Goal: Find specific page/section: Find specific page/section

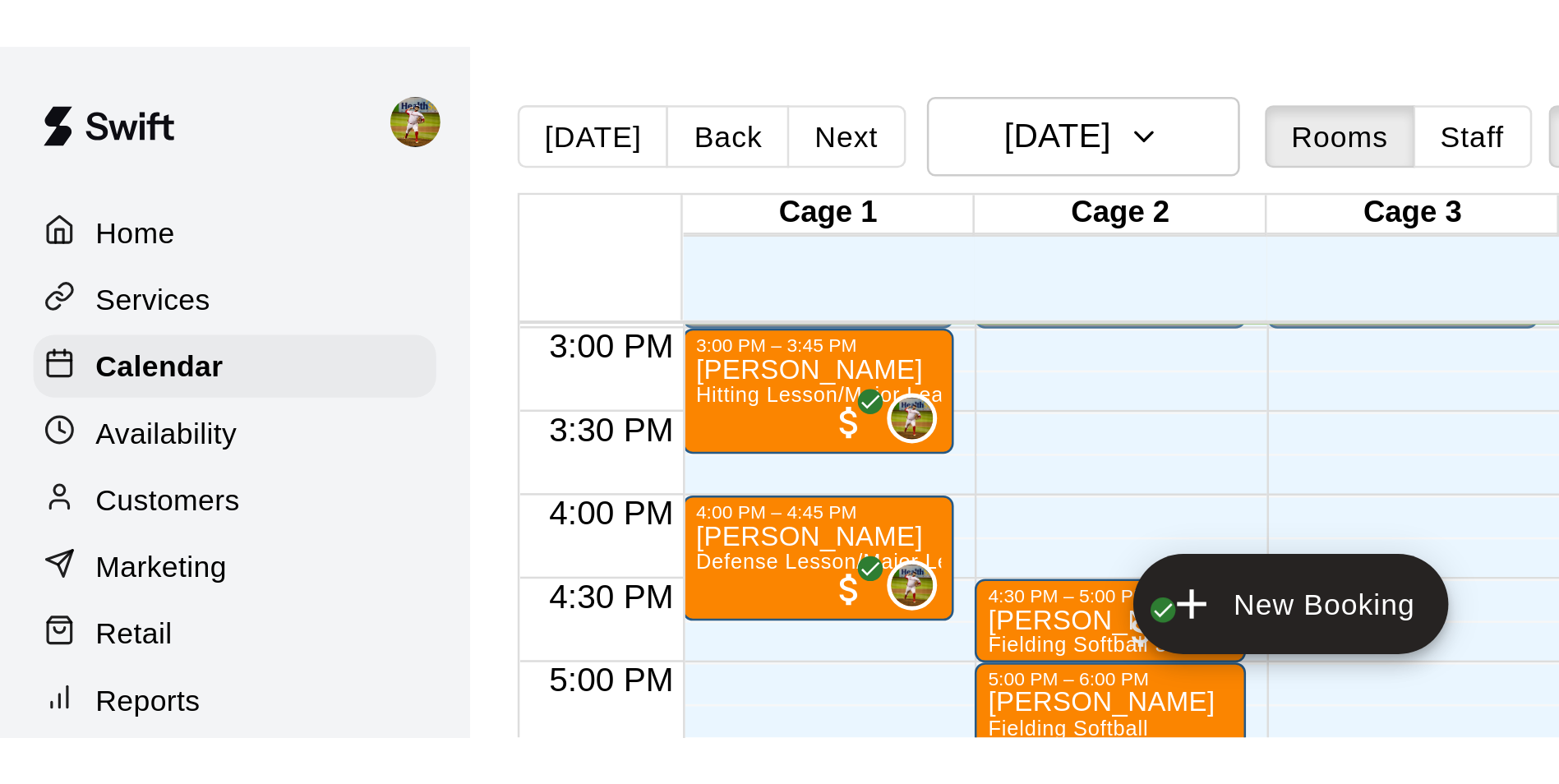
scroll to position [886, 0]
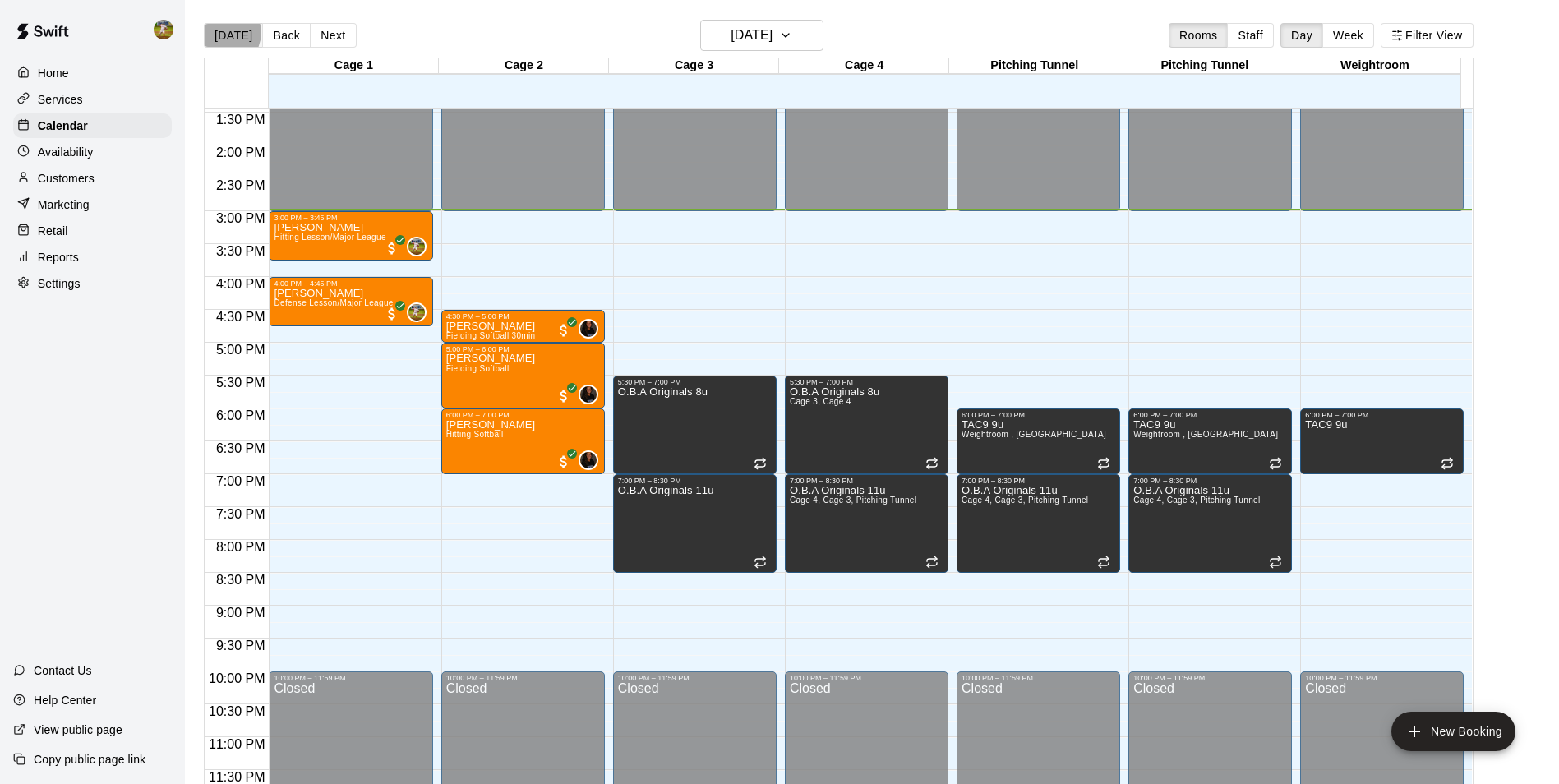
click at [226, 32] on button "[DATE]" at bounding box center [234, 35] width 59 height 25
click at [116, 188] on div "Customers" at bounding box center [92, 179] width 159 height 25
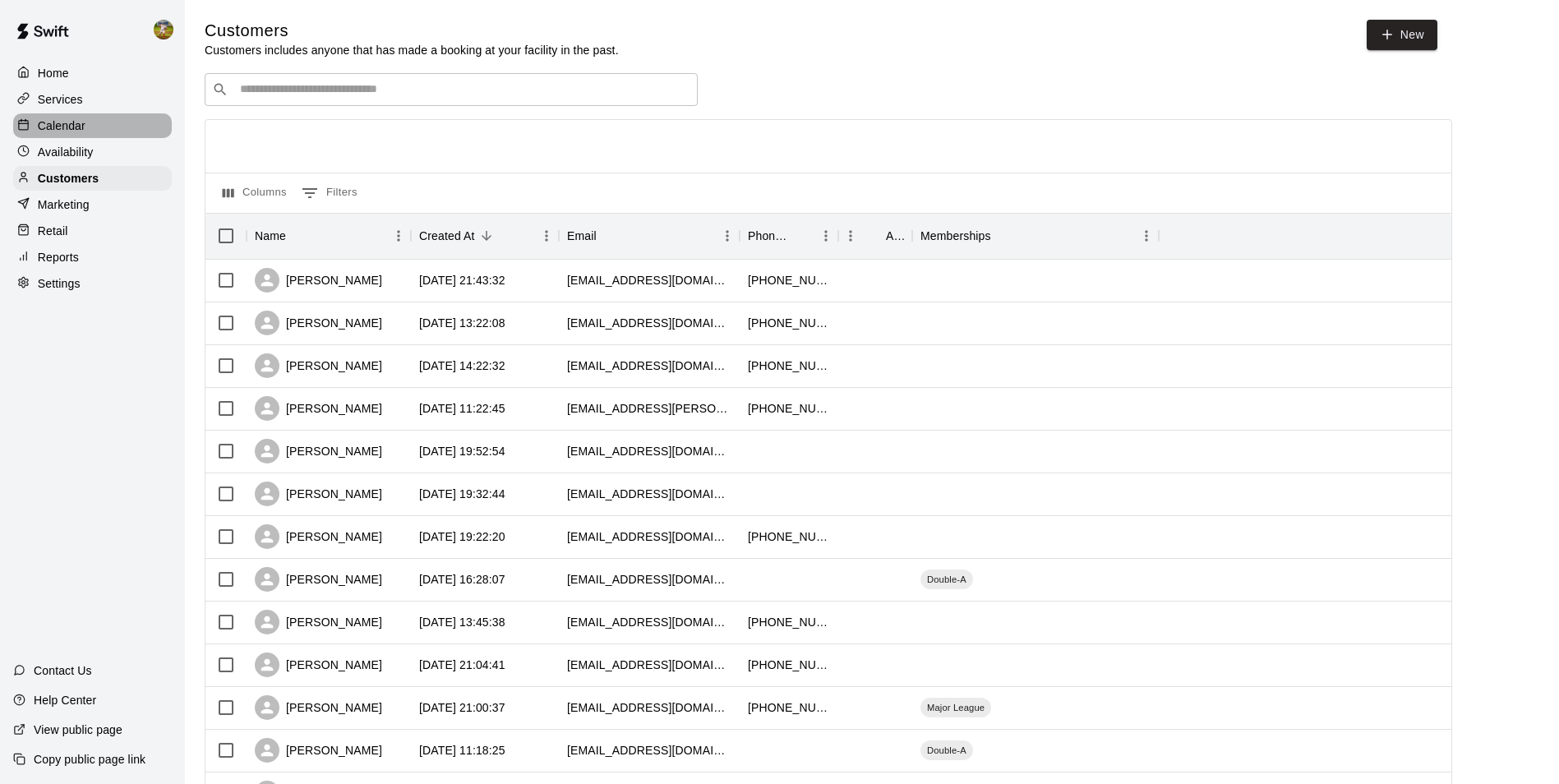
click at [112, 132] on div "Calendar" at bounding box center [92, 126] width 159 height 25
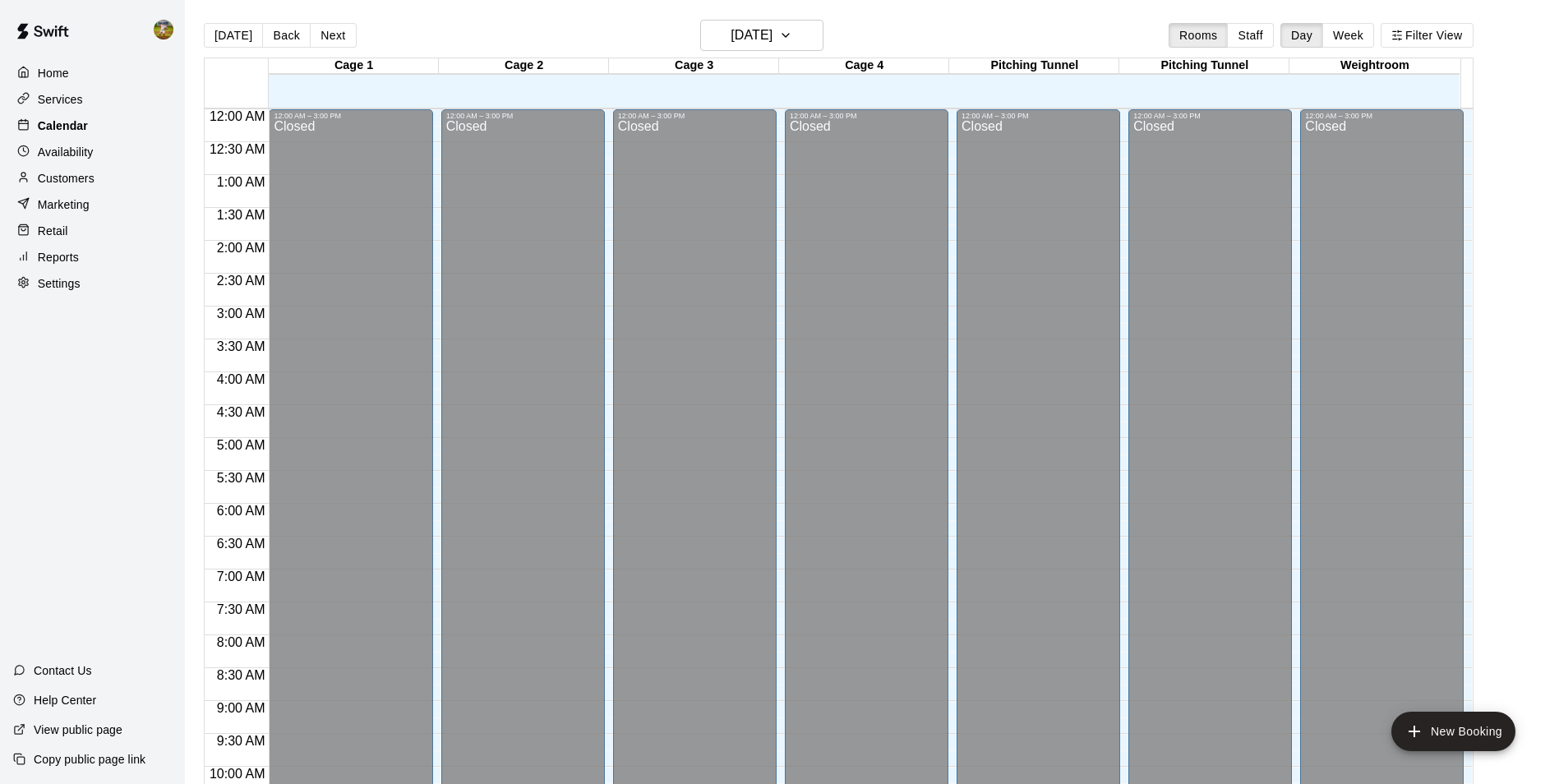
scroll to position [835, 0]
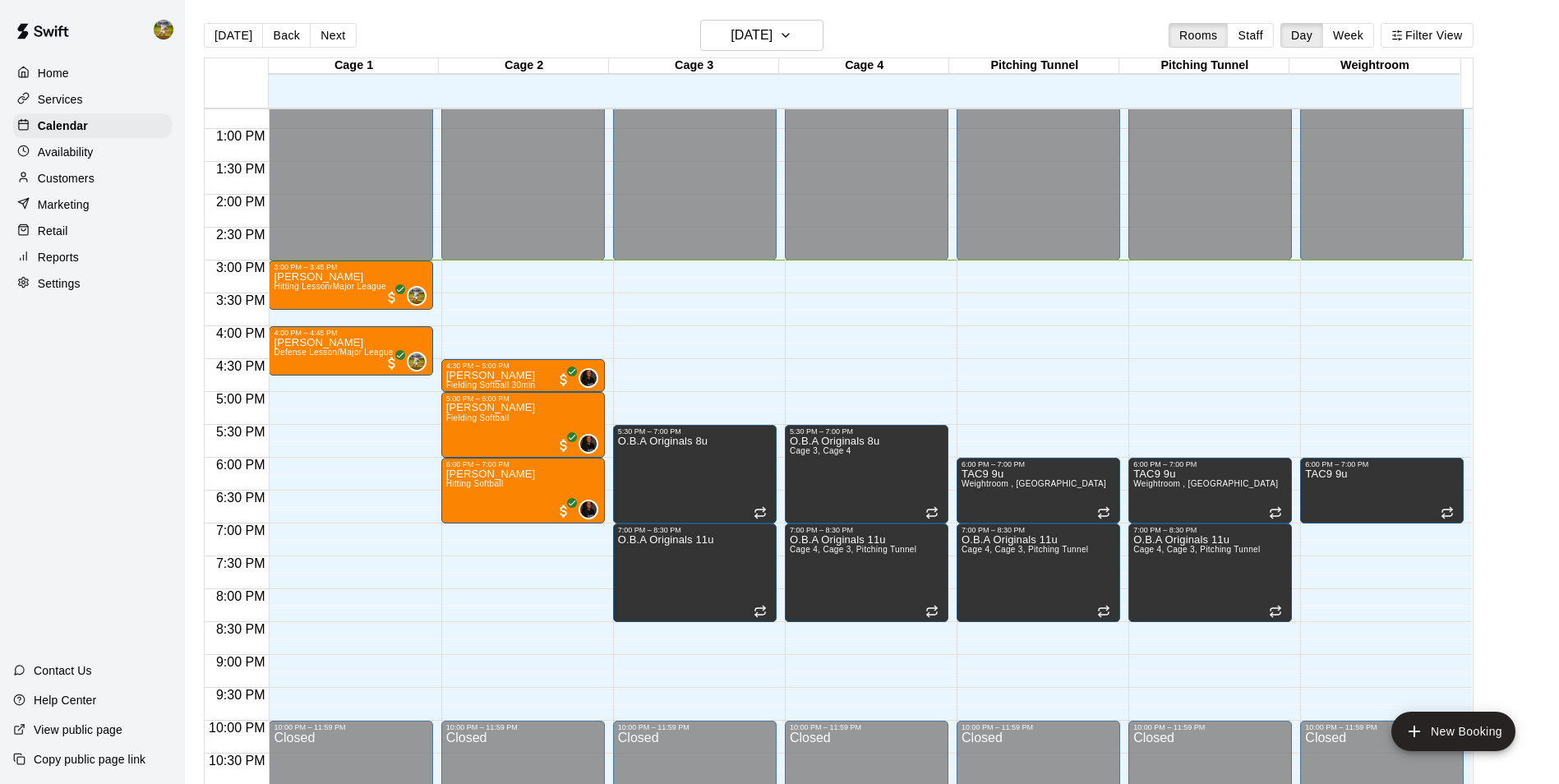
click at [121, 548] on div "Home Services Calendar Availability Customers Marketing Retail Reports Settings…" at bounding box center [92, 392] width 185 height 784
click at [142, 411] on div "Home Services Calendar Availability Customers Marketing Retail Reports Settings…" at bounding box center [92, 392] width 185 height 784
